Goal: Task Accomplishment & Management: Manage account settings

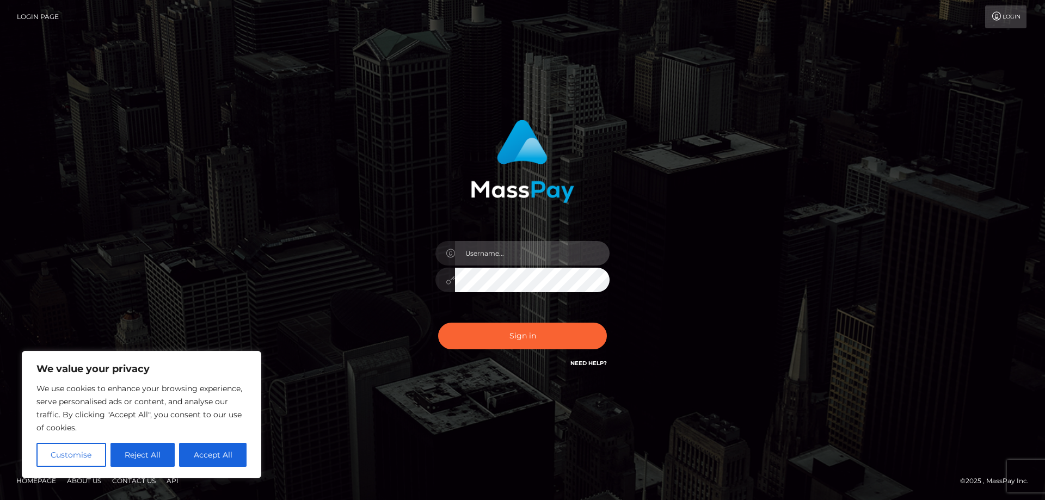
drag, startPoint x: 511, startPoint y: 252, endPoint x: 510, endPoint y: 261, distance: 9.4
click at [511, 252] on input "text" at bounding box center [532, 253] width 155 height 24
click at [505, 245] on input "text" at bounding box center [532, 253] width 155 height 24
click at [508, 255] on input "text" at bounding box center [532, 253] width 155 height 24
paste input "[PERSON_NAME].Silversocial"
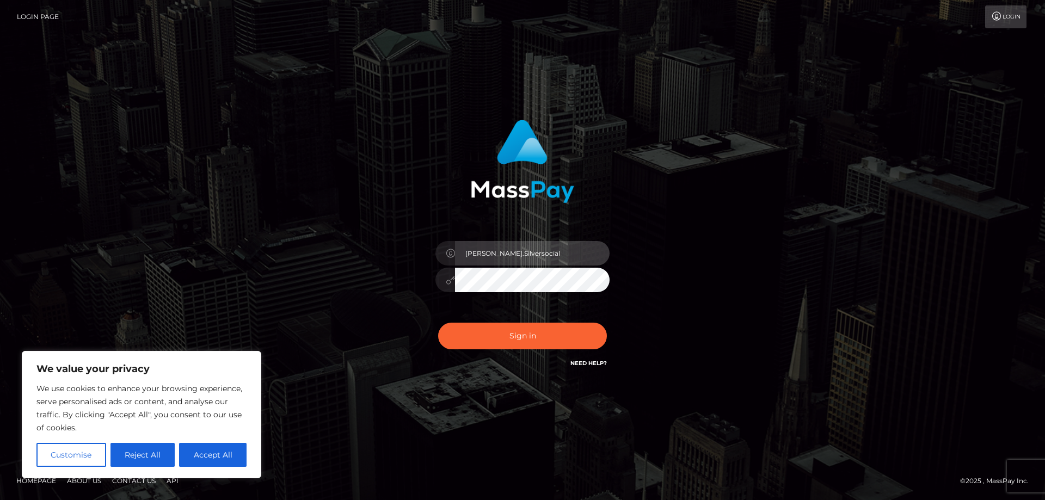
type input "[PERSON_NAME].Silversocial"
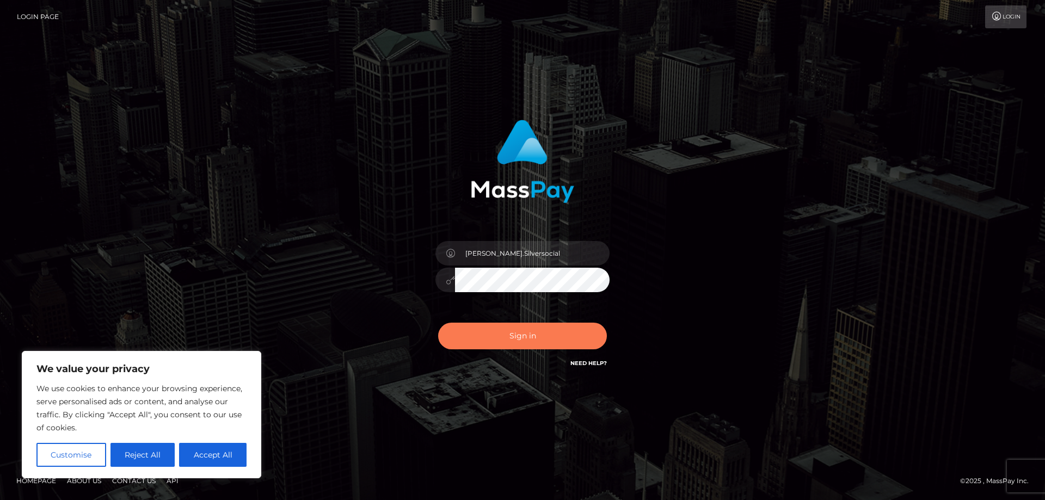
click at [533, 330] on button "Sign in" at bounding box center [522, 336] width 169 height 27
click at [209, 457] on button "Accept All" at bounding box center [212, 455] width 67 height 24
checkbox input "true"
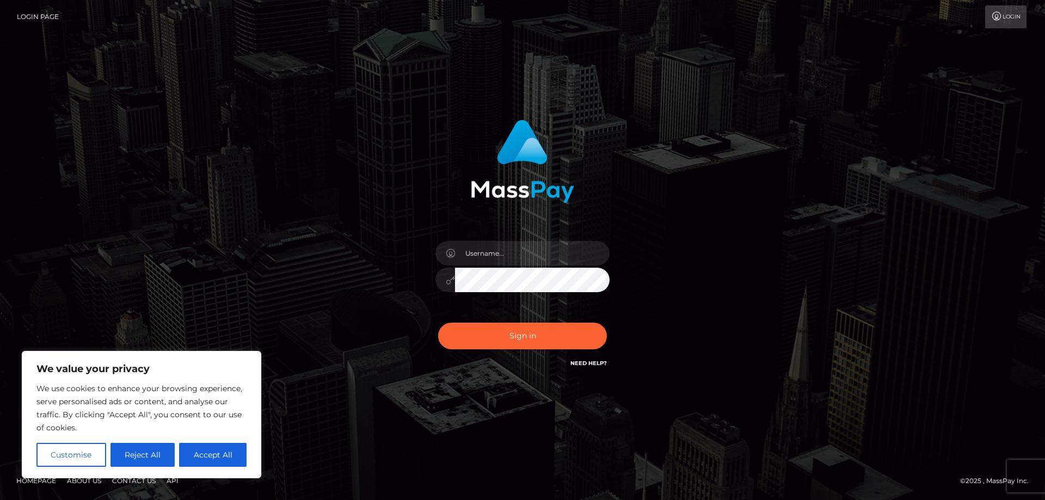
checkbox input "true"
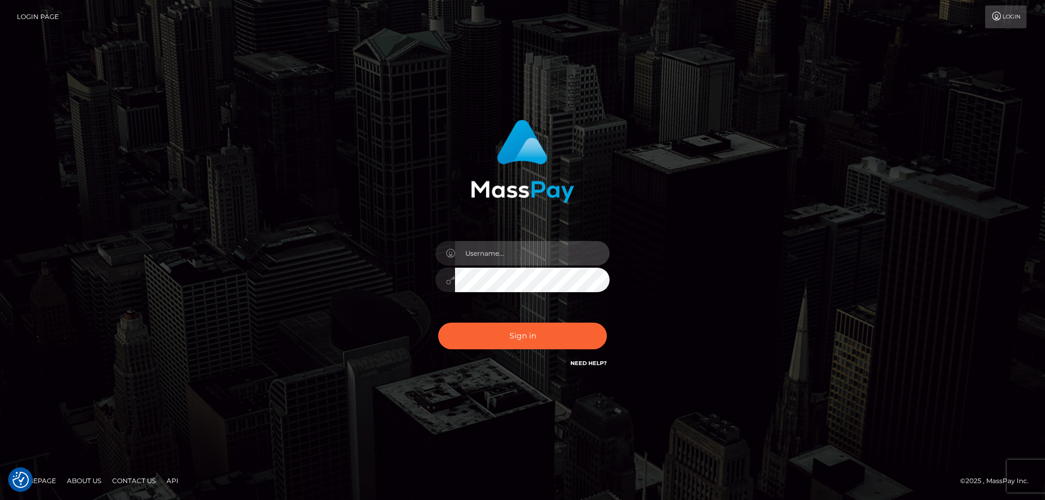
click at [516, 263] on input "text" at bounding box center [532, 253] width 155 height 24
paste input "[PERSON_NAME].Silversocial"
type input "[PERSON_NAME].Silversocial"
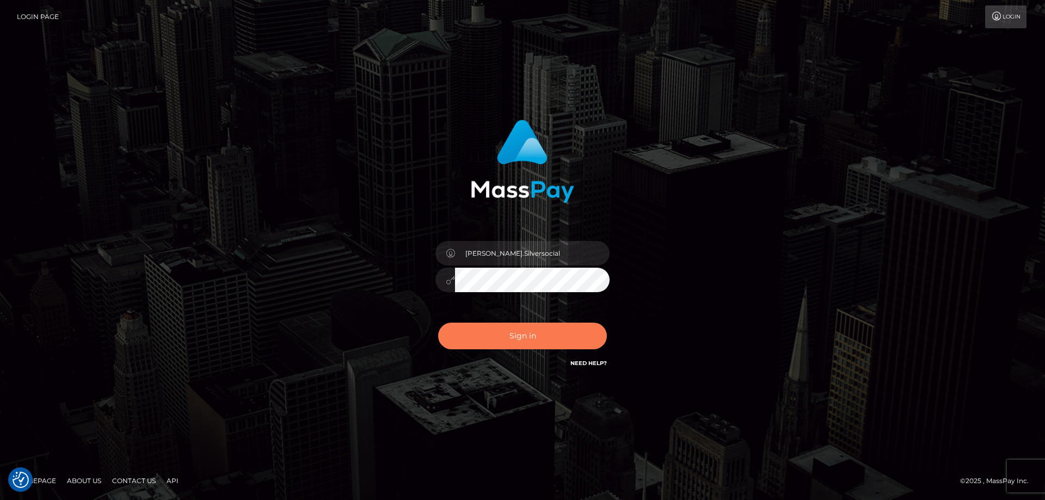
click at [522, 337] on button "Sign in" at bounding box center [522, 336] width 169 height 27
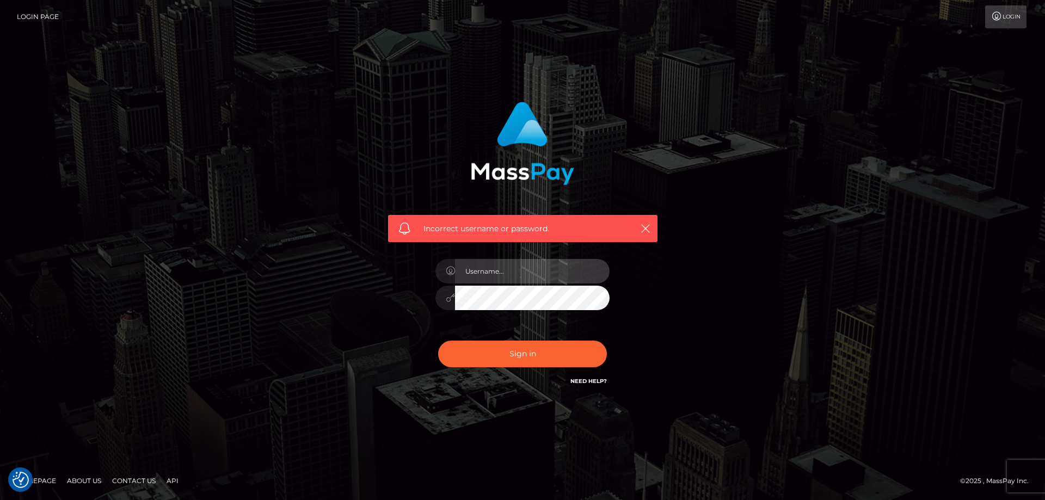
click at [502, 270] on input "text" at bounding box center [532, 271] width 155 height 24
click at [523, 273] on input "gabriel.baldecanas@patrianna.com" at bounding box center [532, 271] width 155 height 24
click at [523, 272] on input "gabriel.baldecanas@patrianna.com" at bounding box center [532, 271] width 155 height 24
click at [523, 272] on input "[PERSON_NAME][EMAIL_ADDRESS][DOMAIN_NAME]" at bounding box center [532, 271] width 155 height 24
click at [526, 271] on input "gabriel.baldecanas@patrianna.com" at bounding box center [532, 271] width 155 height 24
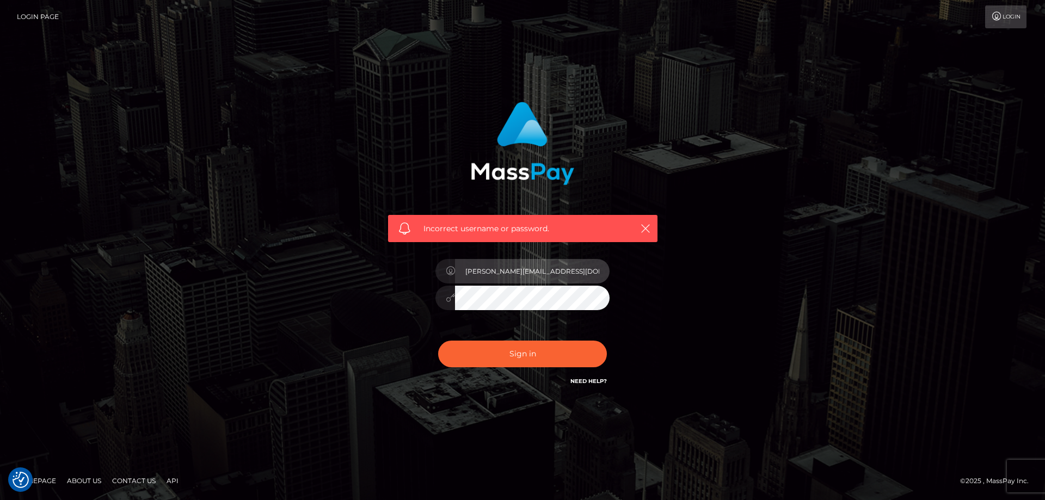
click at [526, 271] on input "gabriel.baldecanas@patrianna.com" at bounding box center [532, 271] width 155 height 24
click at [546, 270] on input "gab@patrianna.com" at bounding box center [532, 271] width 155 height 24
type input "g"
click at [546, 270] on input "text" at bounding box center [532, 271] width 155 height 24
click at [547, 270] on input "text" at bounding box center [532, 271] width 155 height 24
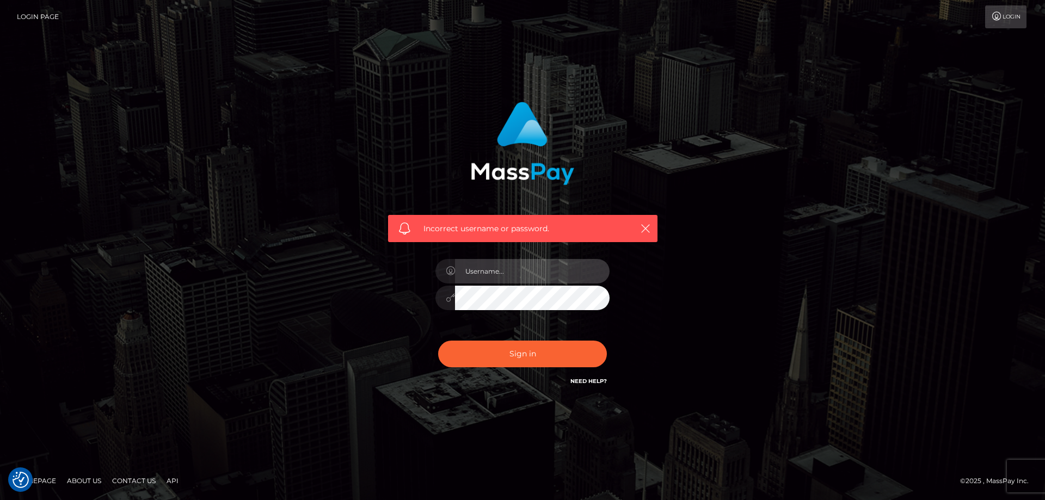
type input "Gabriel.Silversocial"
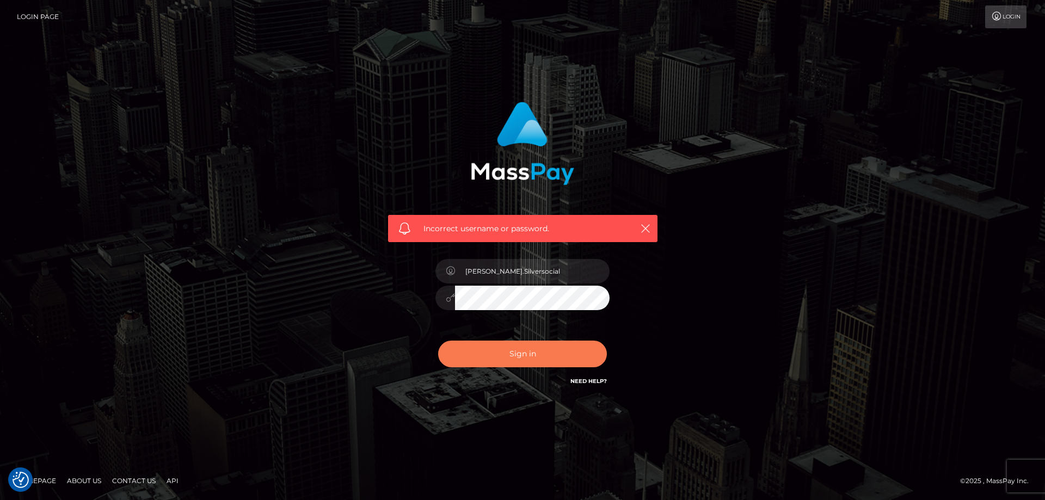
click at [521, 355] on button "Sign in" at bounding box center [522, 354] width 169 height 27
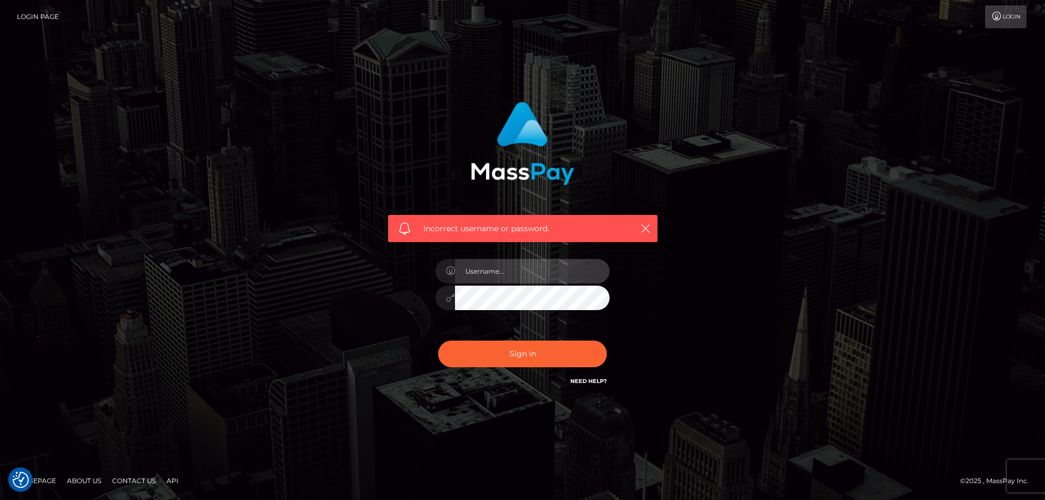
click at [510, 280] on input "text" at bounding box center [532, 271] width 155 height 24
type input "[PERSON_NAME].Silversocial"
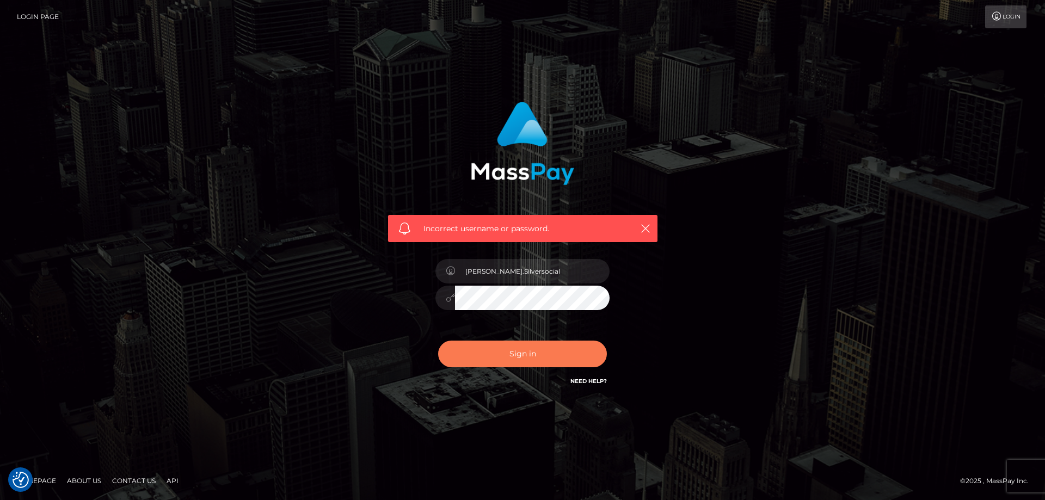
click at [523, 353] on button "Sign in" at bounding box center [522, 354] width 169 height 27
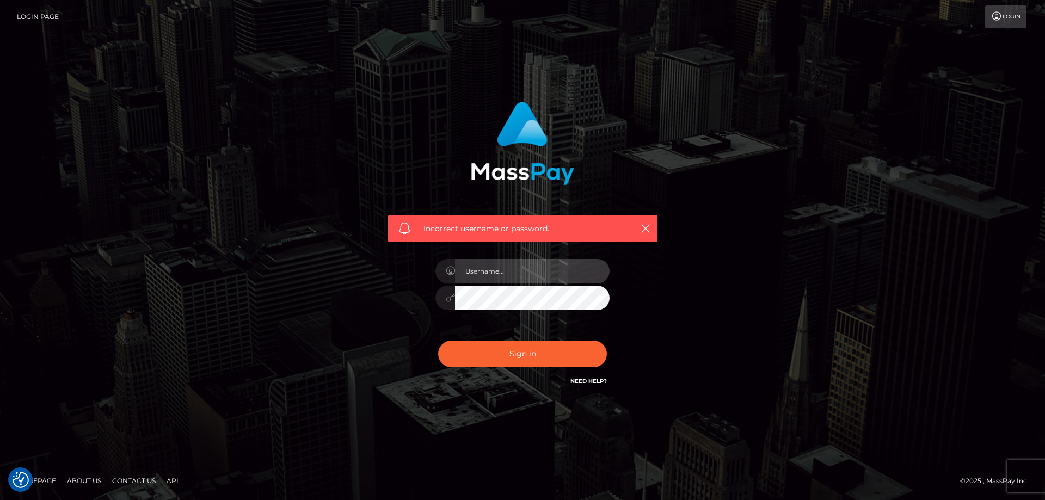
click at [480, 267] on input "text" at bounding box center [532, 271] width 155 height 24
paste input "Gabriel.Silversocial"
type input "Gabriel.Silversocial"
click at [438, 341] on button "Sign in" at bounding box center [522, 354] width 169 height 27
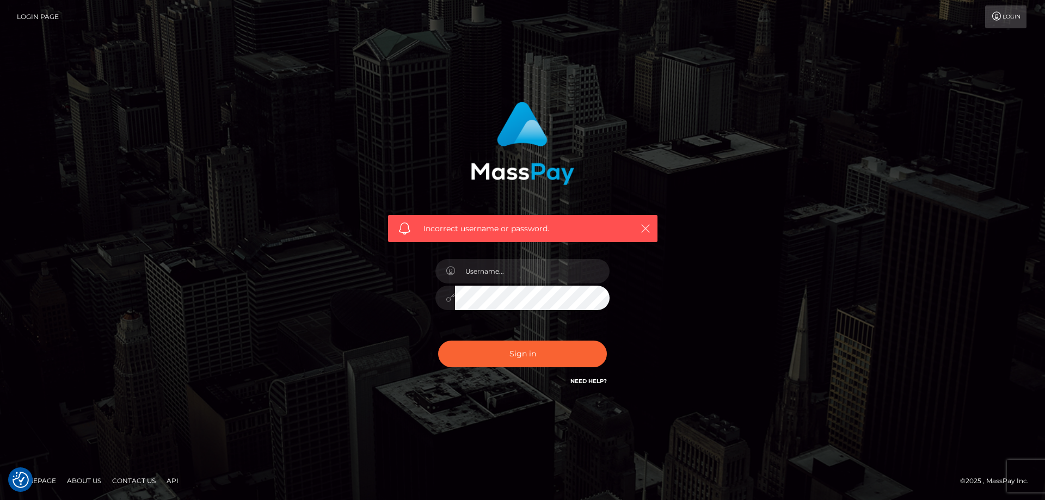
click at [647, 224] on icon "button" at bounding box center [645, 228] width 11 height 11
click at [522, 276] on input "text" at bounding box center [532, 271] width 155 height 24
type input "gabriel.baldecanas@patrianna.com"
click at [438, 341] on button "Sign in" at bounding box center [522, 354] width 169 height 27
click at [508, 266] on input "text" at bounding box center [532, 271] width 155 height 24
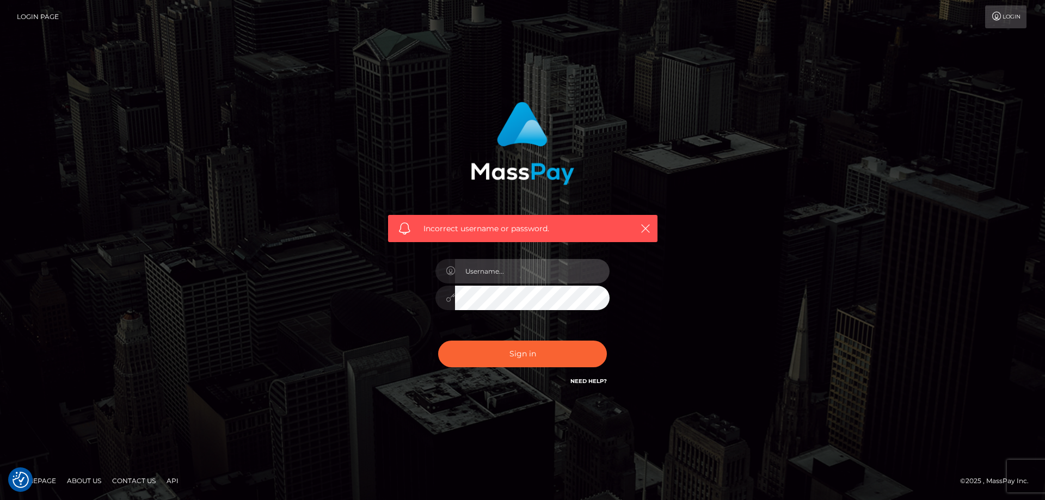
type input "Gabriel.Silversocial"
click at [438, 341] on button "Sign in" at bounding box center [522, 354] width 169 height 27
drag, startPoint x: 1025, startPoint y: 3, endPoint x: 1006, endPoint y: 11, distance: 20.9
click at [1024, 3] on nav "Login Page Login" at bounding box center [522, 17] width 1045 height 34
click at [1000, 14] on icon at bounding box center [996, 16] width 11 height 9
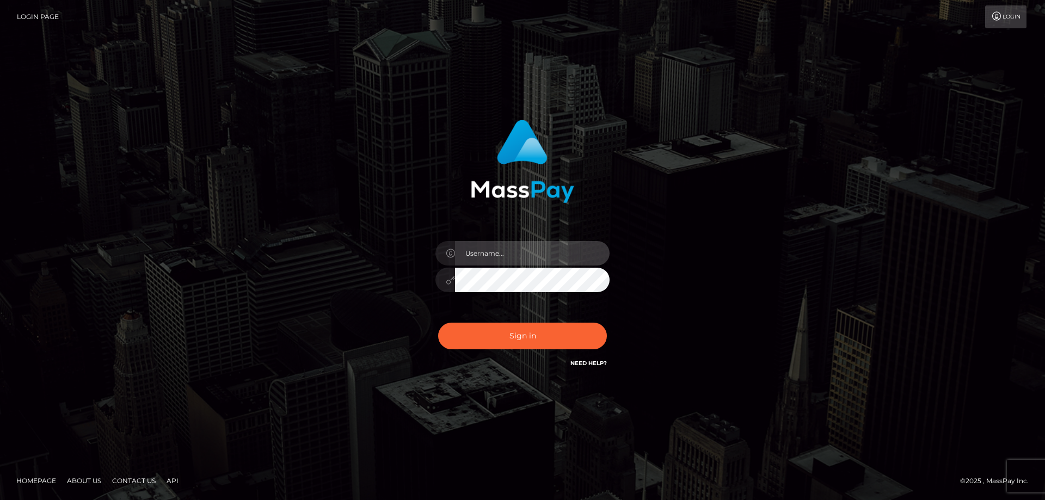
click at [497, 252] on input "text" at bounding box center [532, 253] width 155 height 24
type input "[PERSON_NAME].Silversocial"
click at [438, 323] on button "Sign in" at bounding box center [522, 336] width 169 height 27
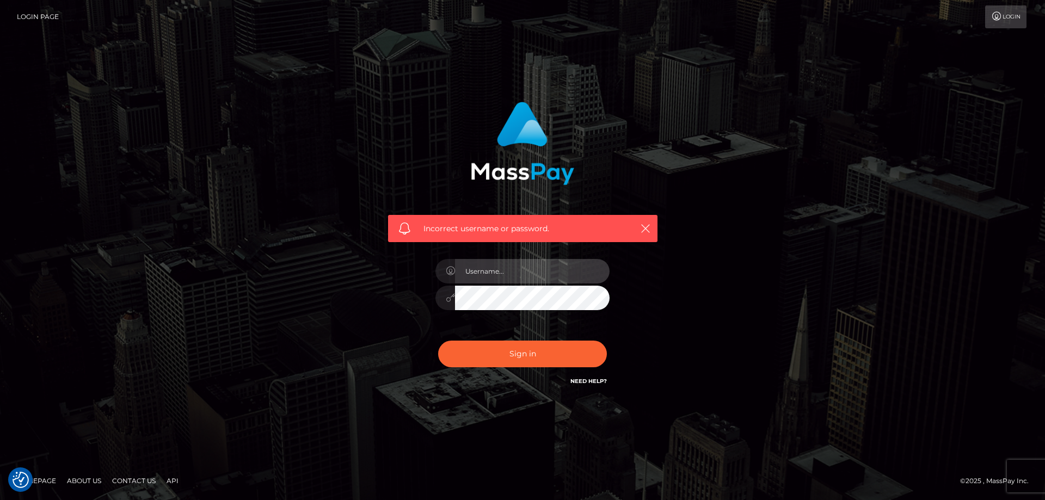
click at [500, 274] on input "text" at bounding box center [532, 271] width 155 height 24
type input "Gabriel.Silversocial"
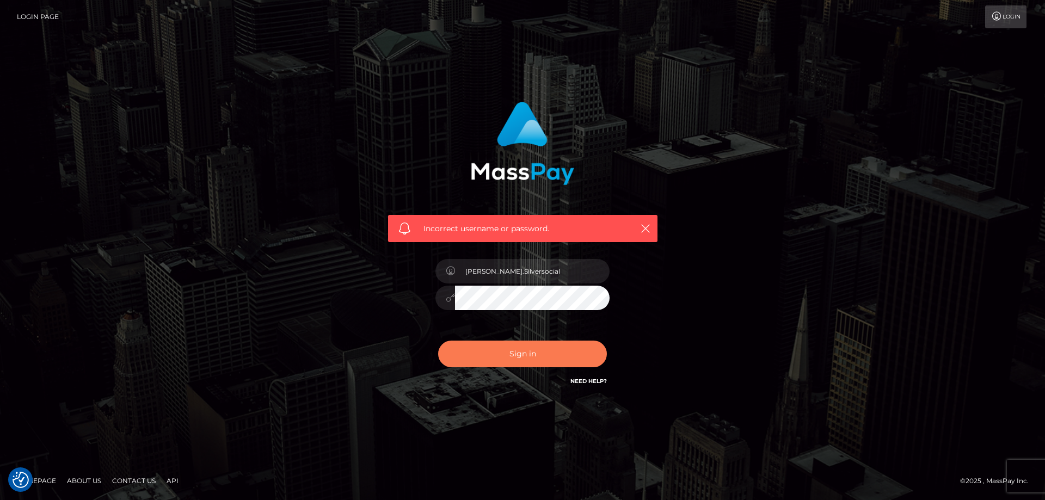
click at [532, 345] on button "Sign in" at bounding box center [522, 354] width 169 height 27
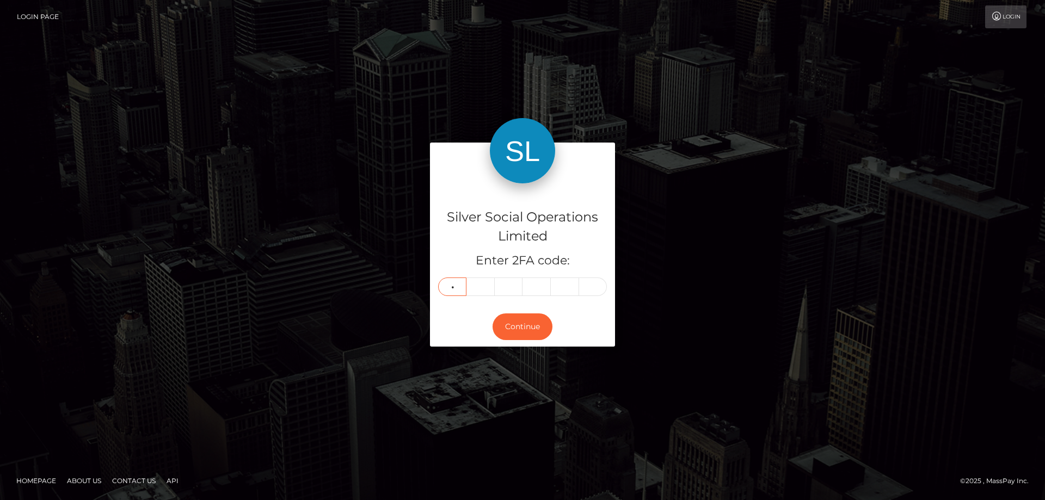
type input "2"
type input "3"
type input "0"
type input "4"
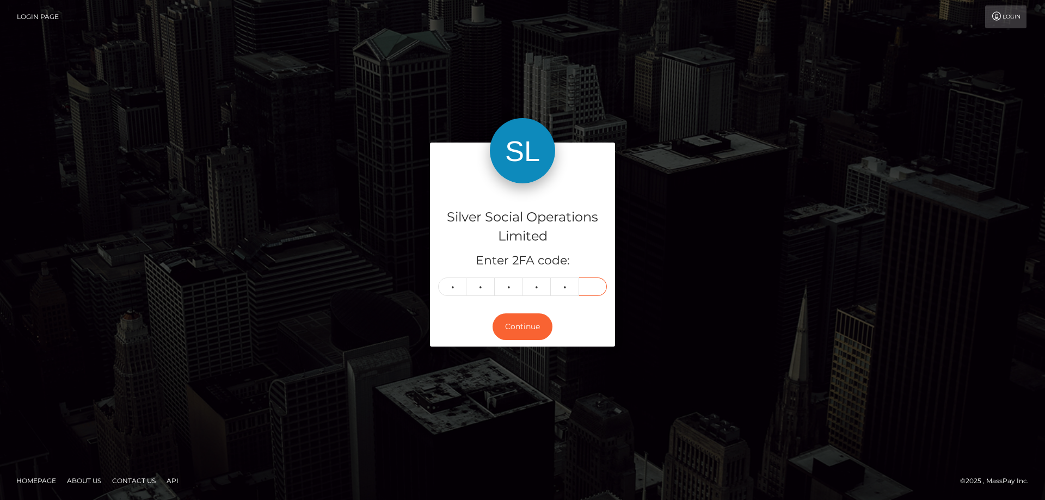
type input "9"
